Goal: Information Seeking & Learning: Compare options

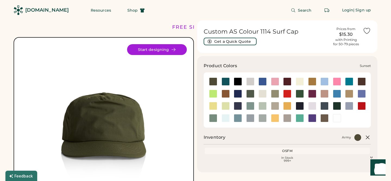
click at [277, 121] on div at bounding box center [275, 118] width 8 height 8
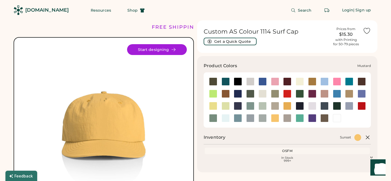
click at [288, 106] on div at bounding box center [287, 106] width 8 height 8
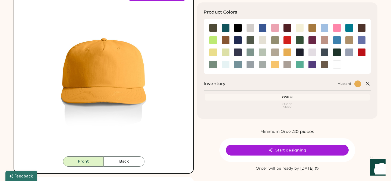
scroll to position [55, 0]
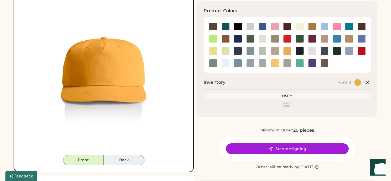
click at [127, 161] on button "Back" at bounding box center [124, 160] width 41 height 10
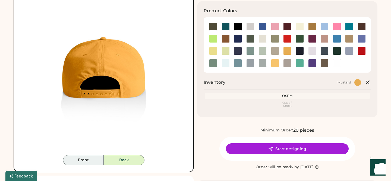
click at [93, 159] on button "Front" at bounding box center [83, 160] width 41 height 10
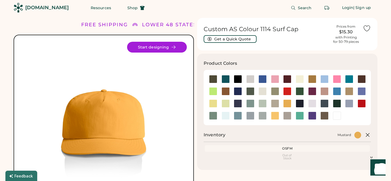
scroll to position [3, 0]
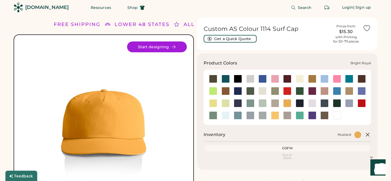
click at [264, 78] on div at bounding box center [262, 79] width 8 height 8
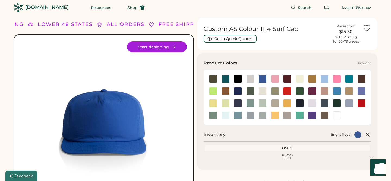
click at [351, 106] on div at bounding box center [349, 103] width 8 height 8
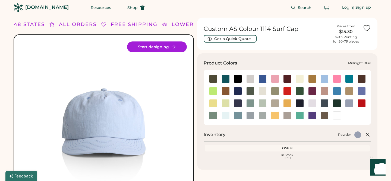
click at [235, 101] on div at bounding box center [238, 103] width 8 height 8
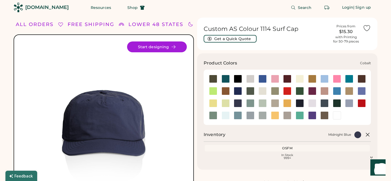
click at [237, 92] on div at bounding box center [238, 91] width 8 height 8
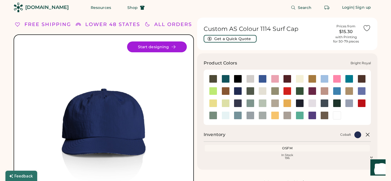
click at [263, 80] on div at bounding box center [262, 79] width 8 height 8
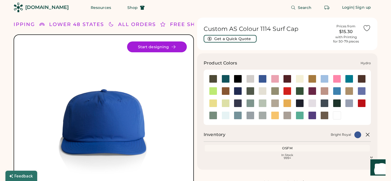
click at [338, 91] on div at bounding box center [337, 91] width 8 height 8
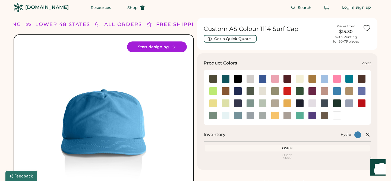
click at [313, 115] on div at bounding box center [312, 116] width 8 height 8
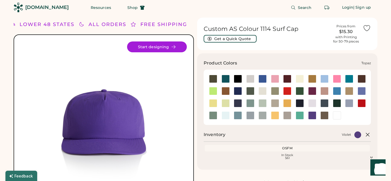
click at [300, 115] on div at bounding box center [299, 116] width 8 height 8
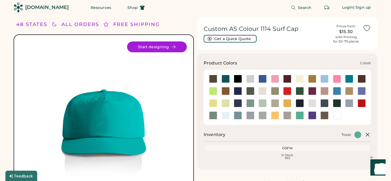
click at [237, 94] on div at bounding box center [238, 91] width 8 height 8
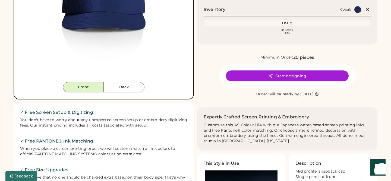
scroll to position [48, 0]
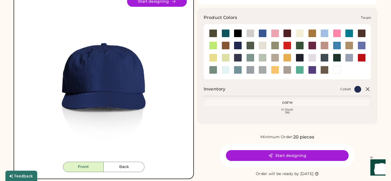
click at [286, 68] on div at bounding box center [287, 70] width 8 height 8
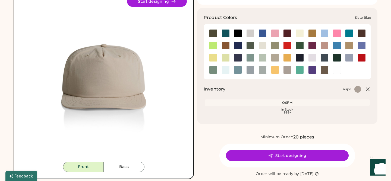
click at [236, 70] on div at bounding box center [238, 70] width 8 height 8
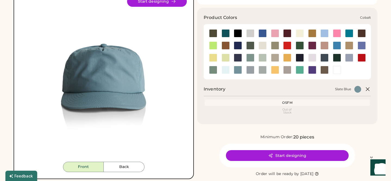
click at [236, 44] on div at bounding box center [238, 46] width 8 height 8
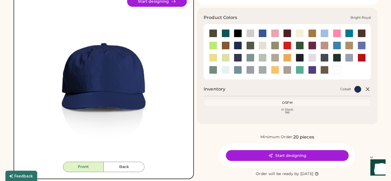
click at [263, 31] on div at bounding box center [262, 33] width 8 height 8
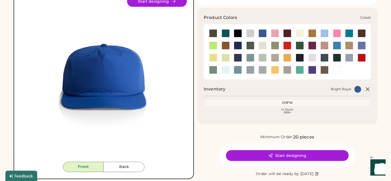
click at [237, 46] on div at bounding box center [238, 46] width 8 height 8
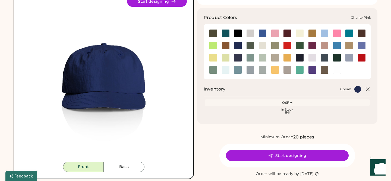
click at [338, 33] on div at bounding box center [337, 33] width 8 height 8
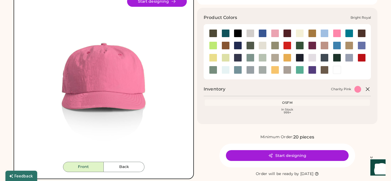
click at [263, 34] on div at bounding box center [262, 33] width 8 height 8
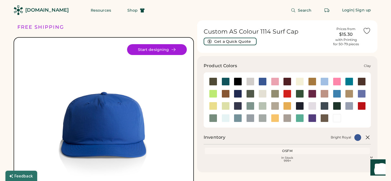
click at [228, 93] on div at bounding box center [225, 94] width 8 height 8
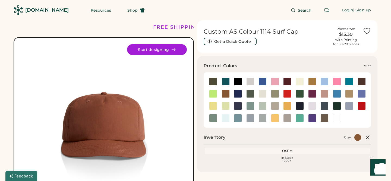
click at [257, 107] on div at bounding box center [262, 106] width 12 height 8
click at [260, 107] on div at bounding box center [262, 106] width 8 height 8
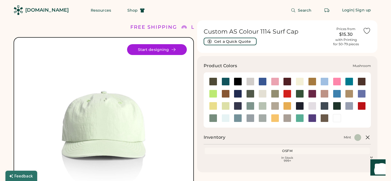
click at [278, 105] on div at bounding box center [275, 106] width 8 height 8
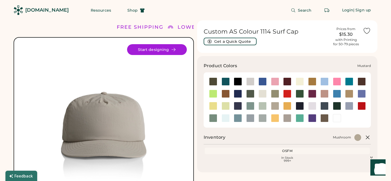
click at [286, 105] on div at bounding box center [287, 106] width 8 height 8
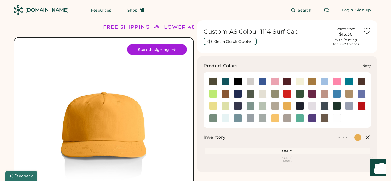
click at [299, 107] on div at bounding box center [299, 106] width 8 height 8
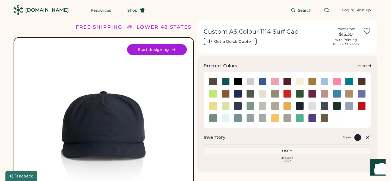
click at [290, 108] on div at bounding box center [287, 106] width 8 height 8
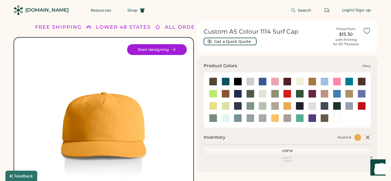
click at [297, 108] on div at bounding box center [299, 106] width 8 height 8
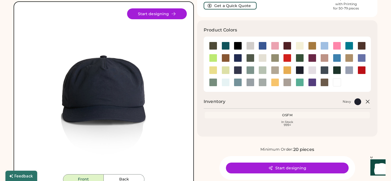
scroll to position [37, 0]
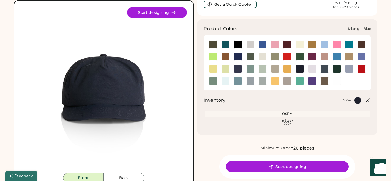
click at [235, 71] on div at bounding box center [238, 69] width 8 height 8
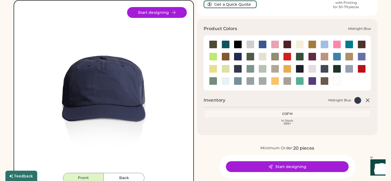
click at [238, 69] on div at bounding box center [238, 69] width 8 height 8
click at [328, 71] on div at bounding box center [324, 69] width 8 height 8
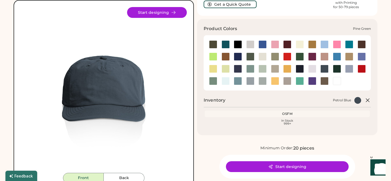
click at [335, 69] on div at bounding box center [337, 69] width 8 height 8
